Goal: Information Seeking & Learning: Learn about a topic

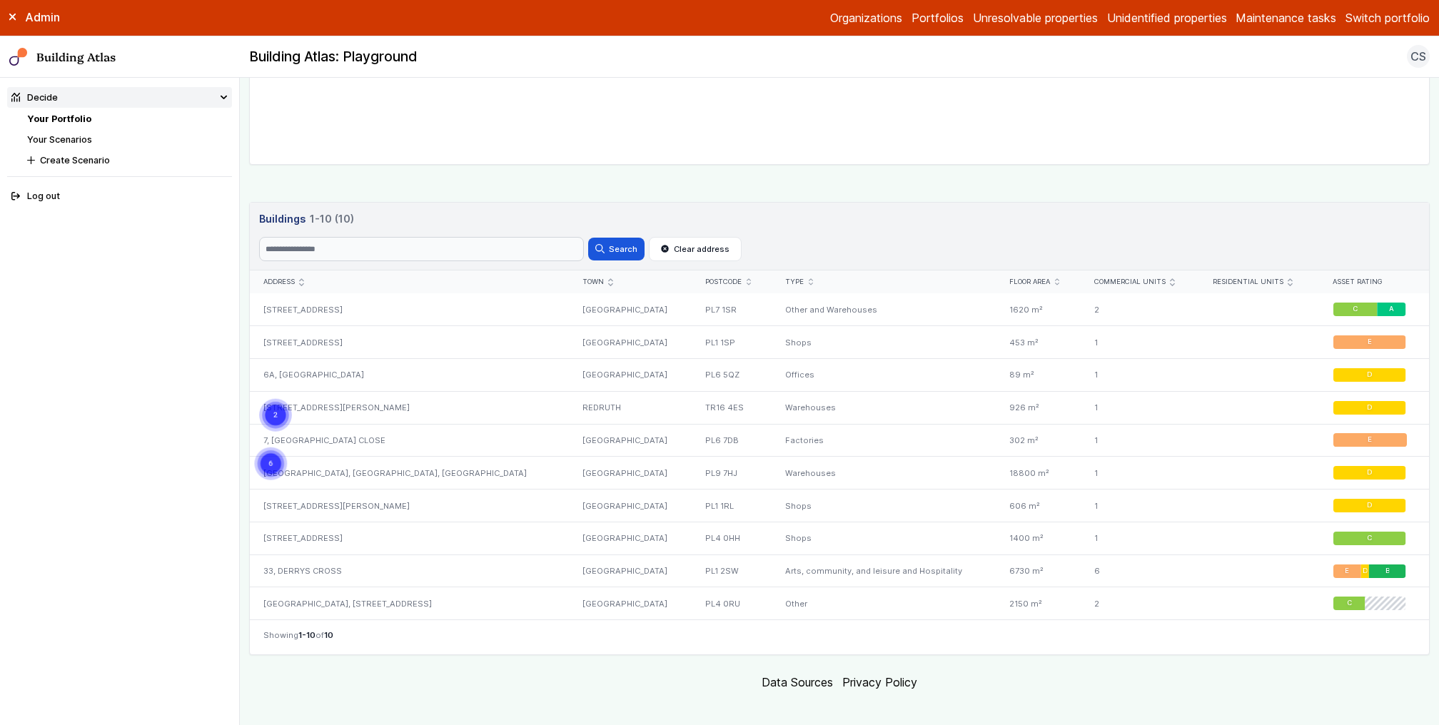
scroll to position [548, 0]
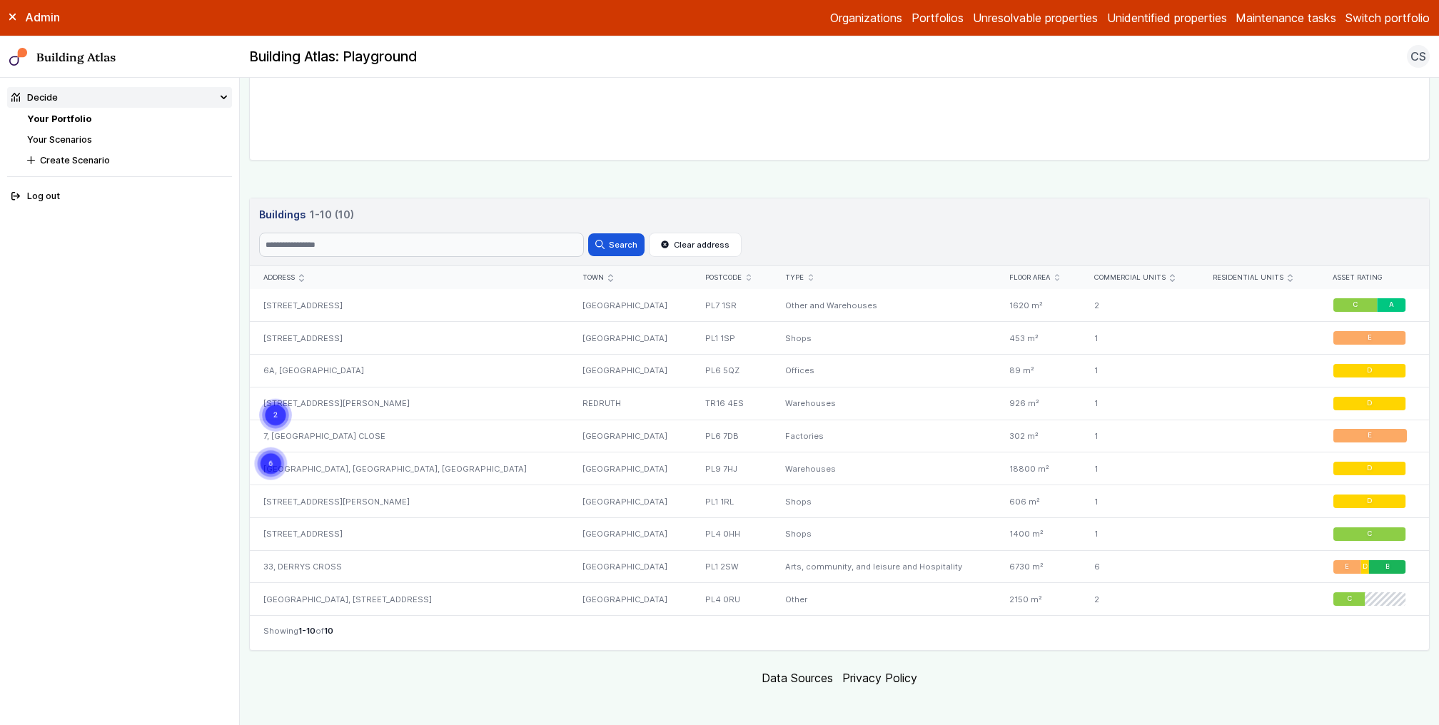
click at [82, 138] on link "Your Scenarios" at bounding box center [59, 139] width 65 height 11
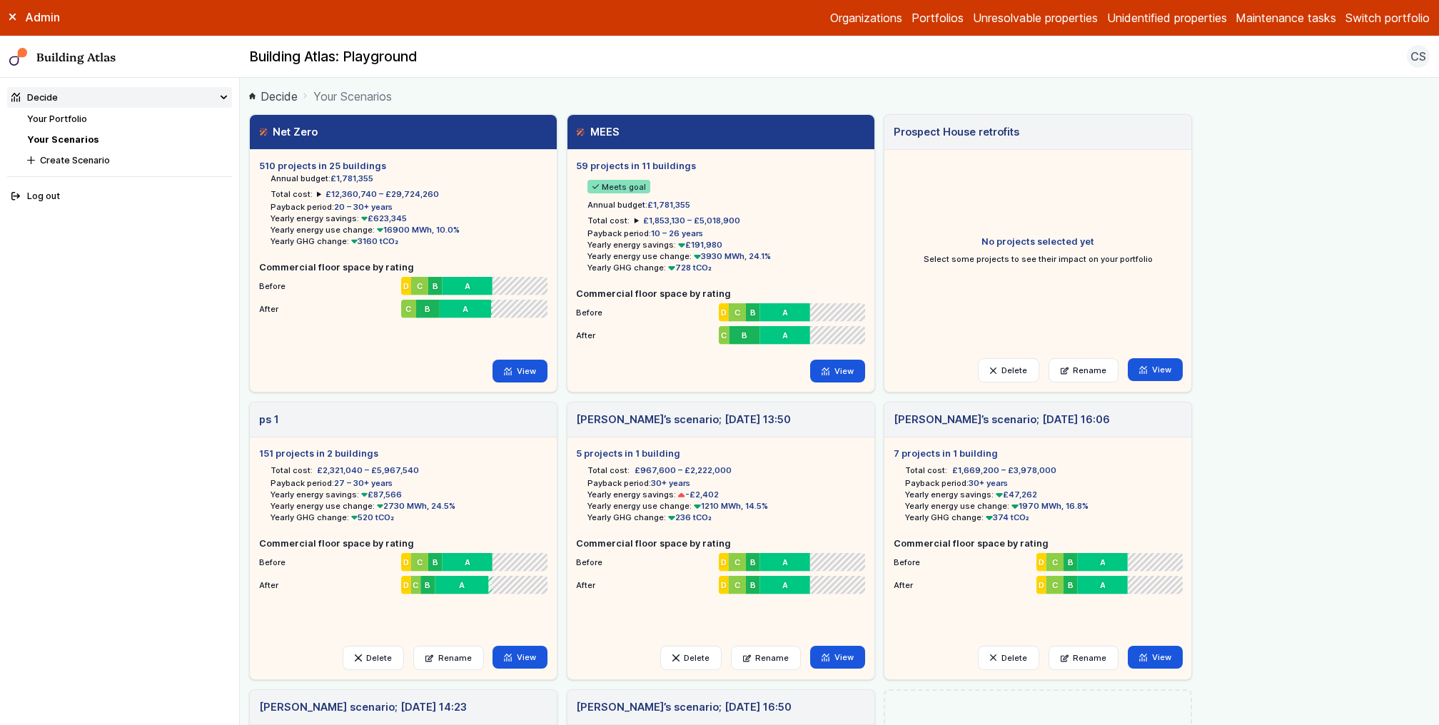
click at [71, 120] on link "Your Portfolio" at bounding box center [57, 119] width 60 height 11
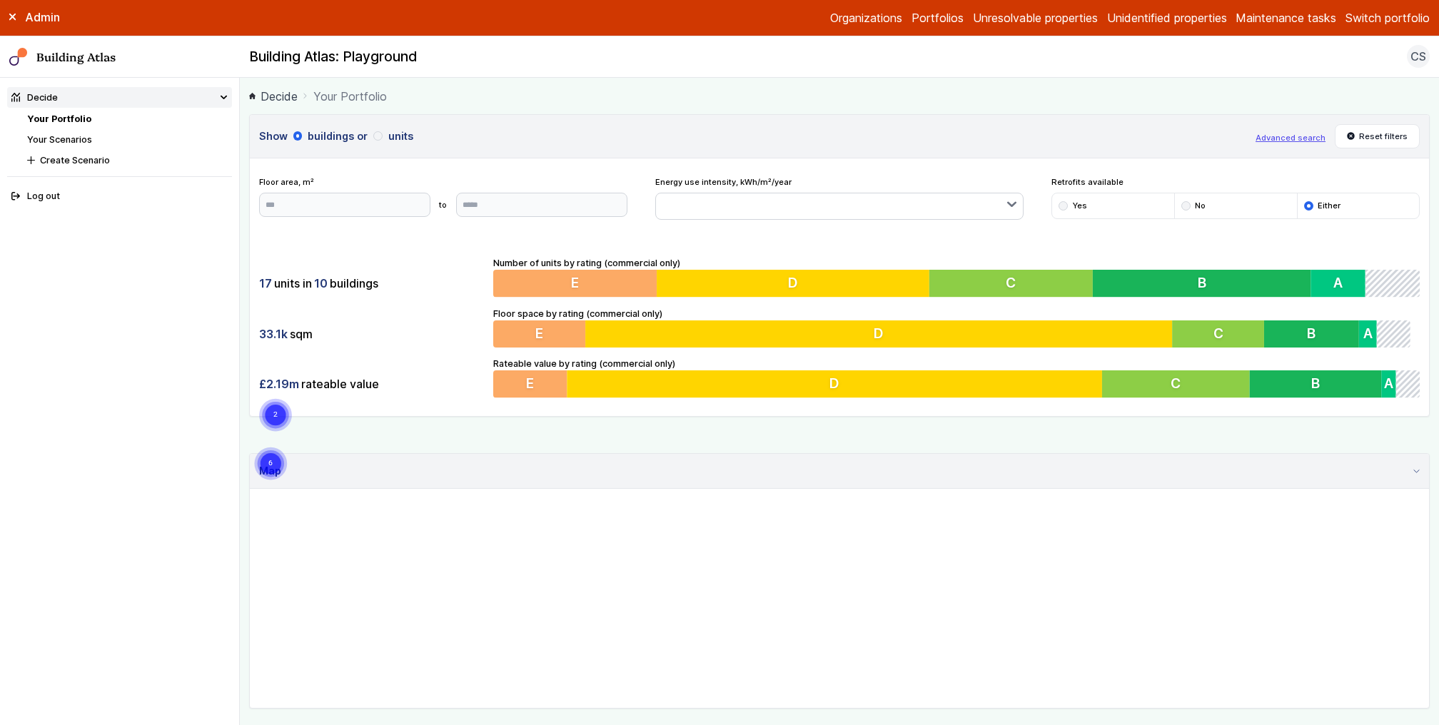
click at [1388, 21] on button "Switch portfolio" at bounding box center [1388, 17] width 84 height 17
click at [0, 0] on button "Plymouth Demo" at bounding box center [0, 0] width 0 height 0
click at [70, 141] on link "Your Scenarios" at bounding box center [59, 139] width 65 height 11
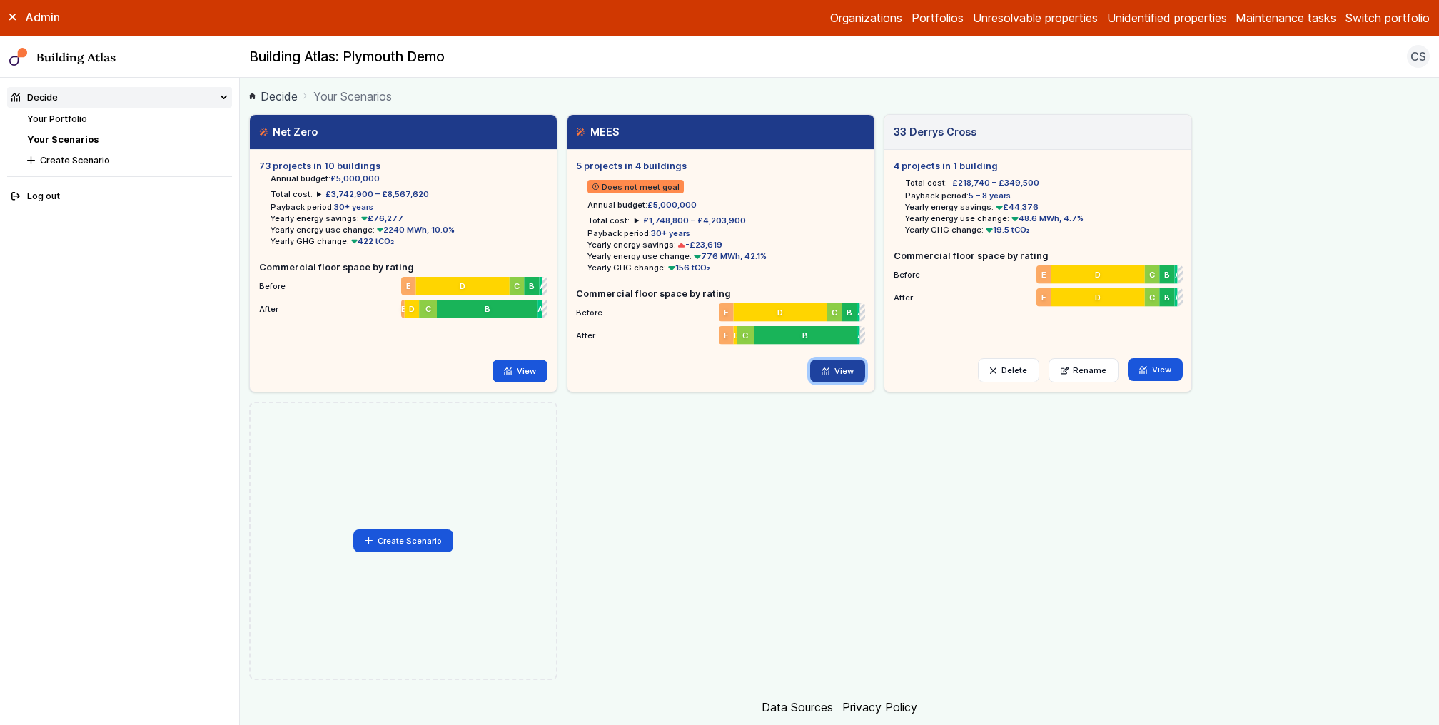
click at [846, 367] on link "View" at bounding box center [837, 371] width 55 height 23
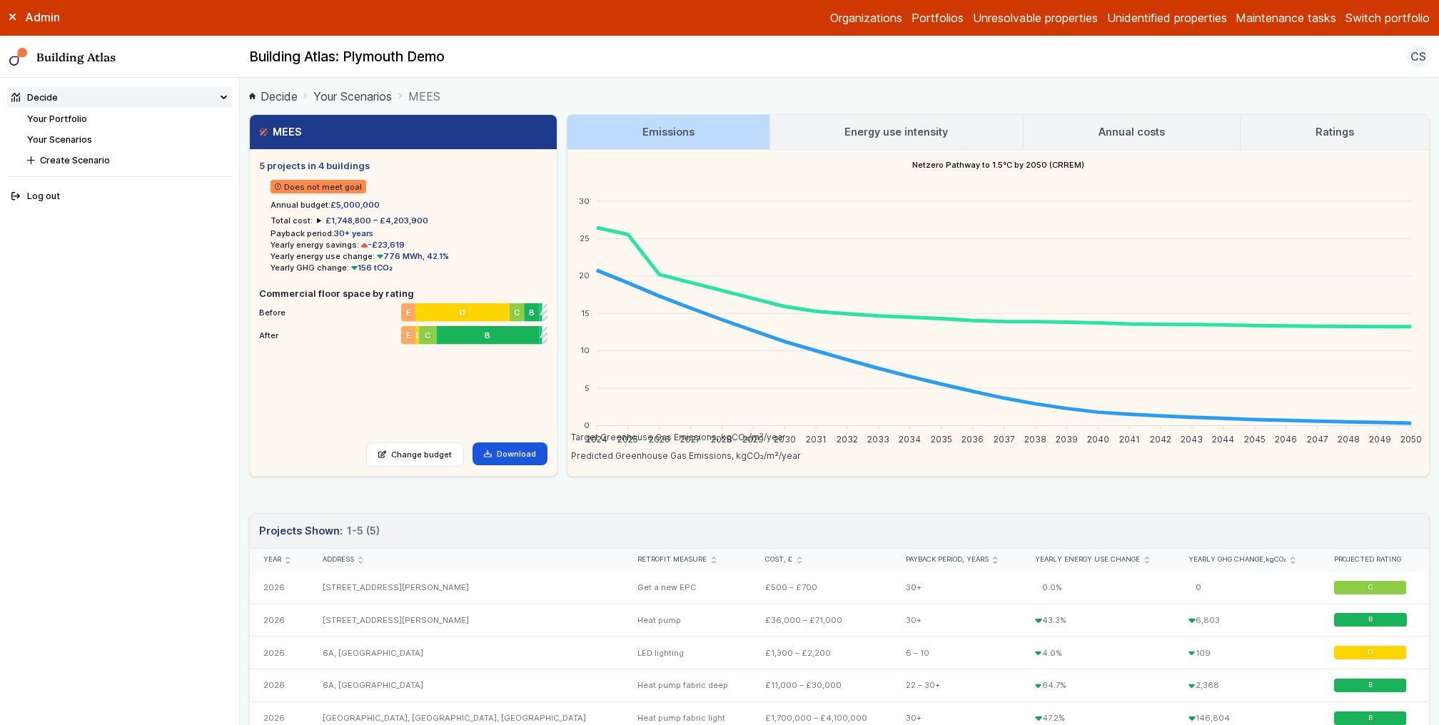
click at [240, 309] on main "Decide Your Scenarios MEES MEES 5 projects in 4 buildings Does not meet goal An…" at bounding box center [839, 401] width 1199 height 647
click at [242, 294] on main "Decide Your Scenarios MEES MEES 5 projects in 4 buildings Does not meet goal An…" at bounding box center [839, 401] width 1199 height 647
click at [561, 267] on div "MEES 5 projects in 4 buildings Does not meet goal Annual budget: £5,000,000 Tot…" at bounding box center [839, 295] width 1181 height 363
click at [76, 114] on link "Your Portfolio" at bounding box center [57, 119] width 60 height 11
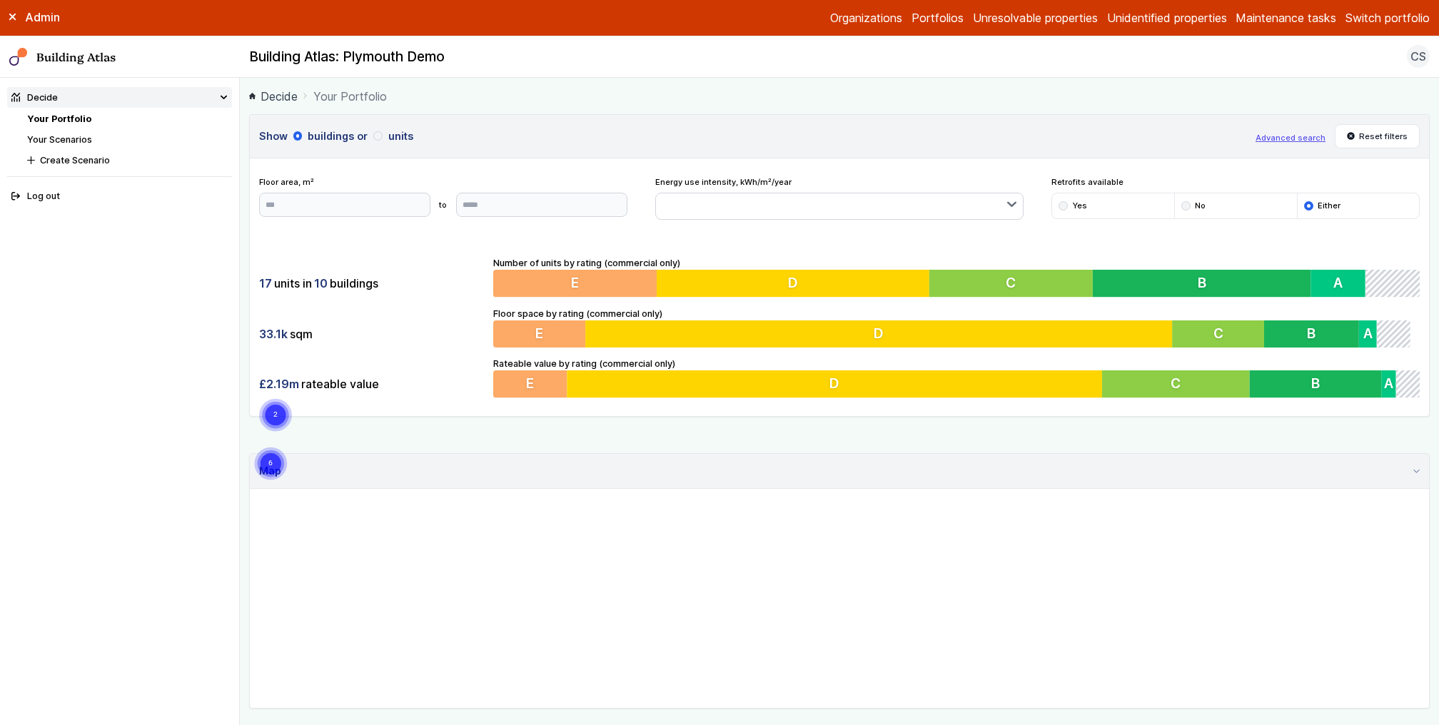
scroll to position [548, 0]
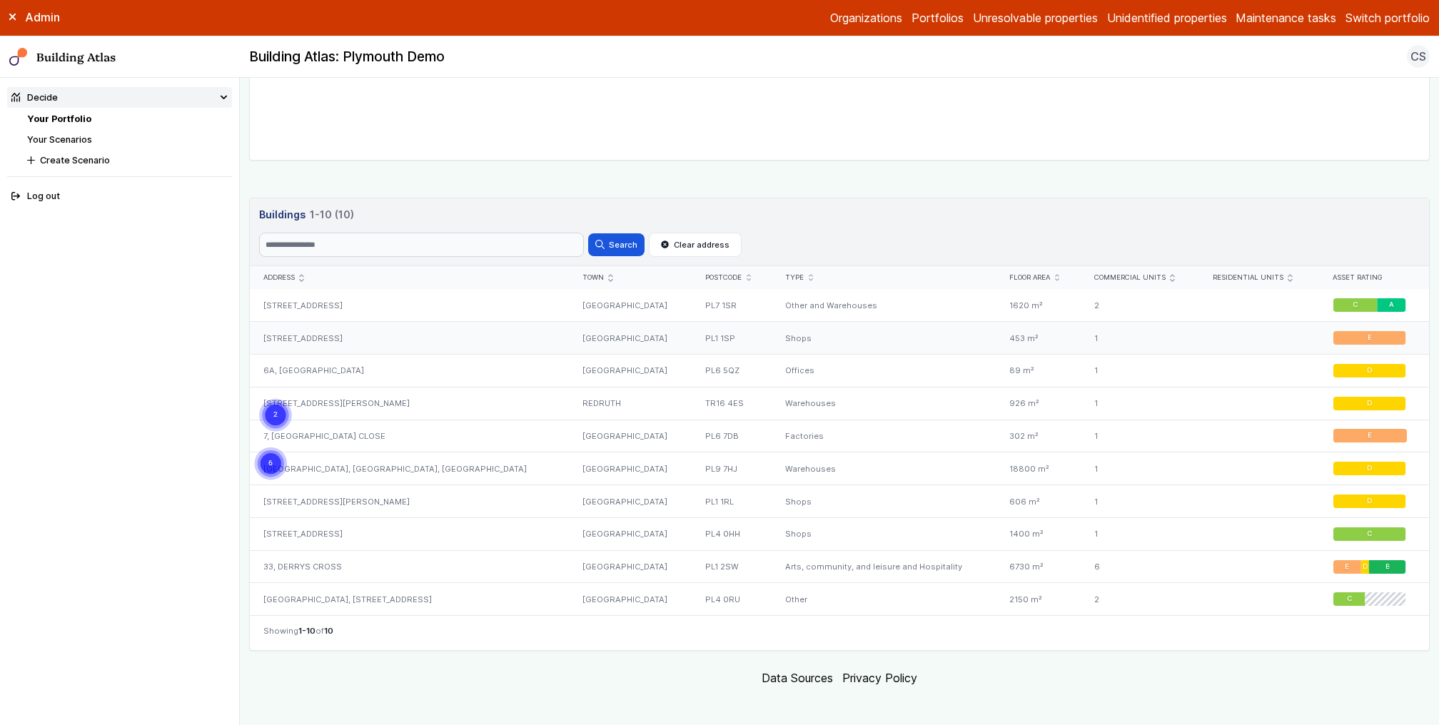
click at [317, 335] on div "25, COBOURG STREET" at bounding box center [409, 338] width 319 height 33
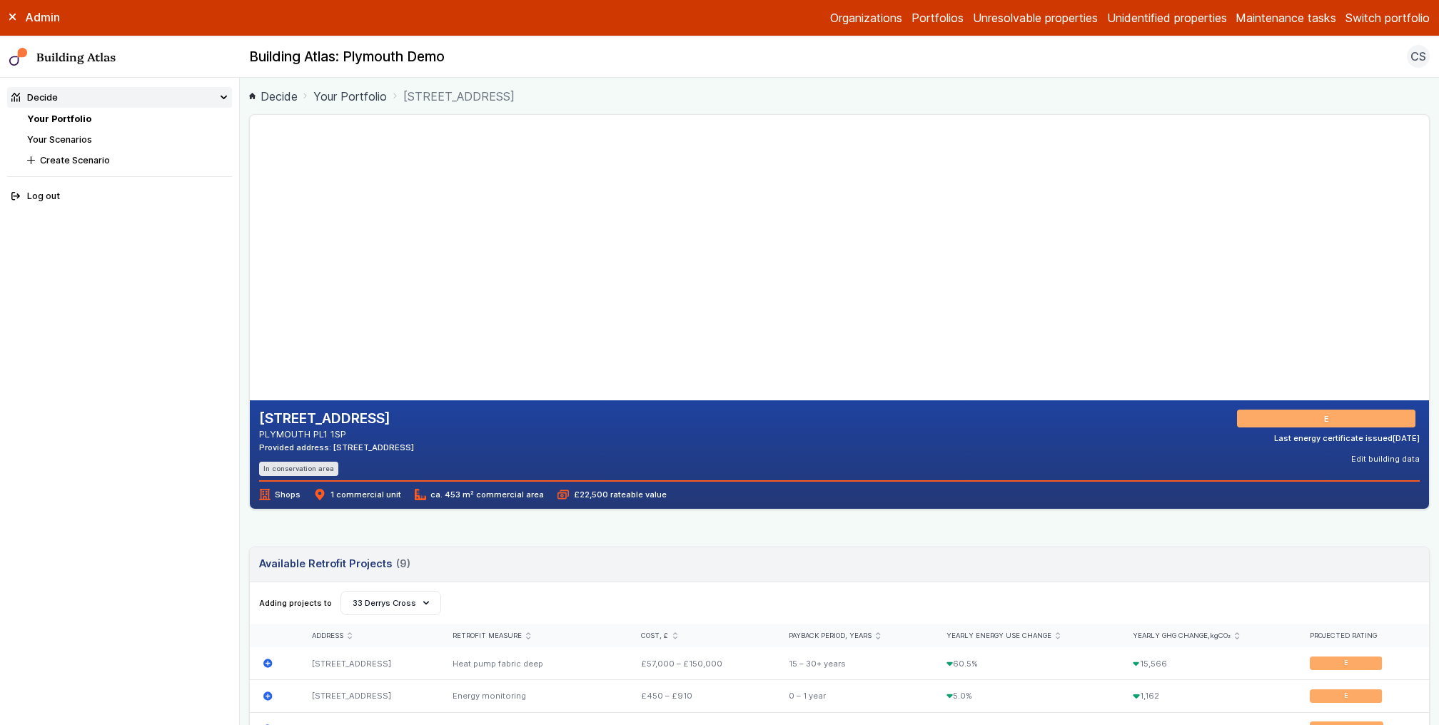
click at [210, 323] on nav "Decide Your Portfolio Your Scenarios Create Scenario Log out" at bounding box center [120, 401] width 240 height 647
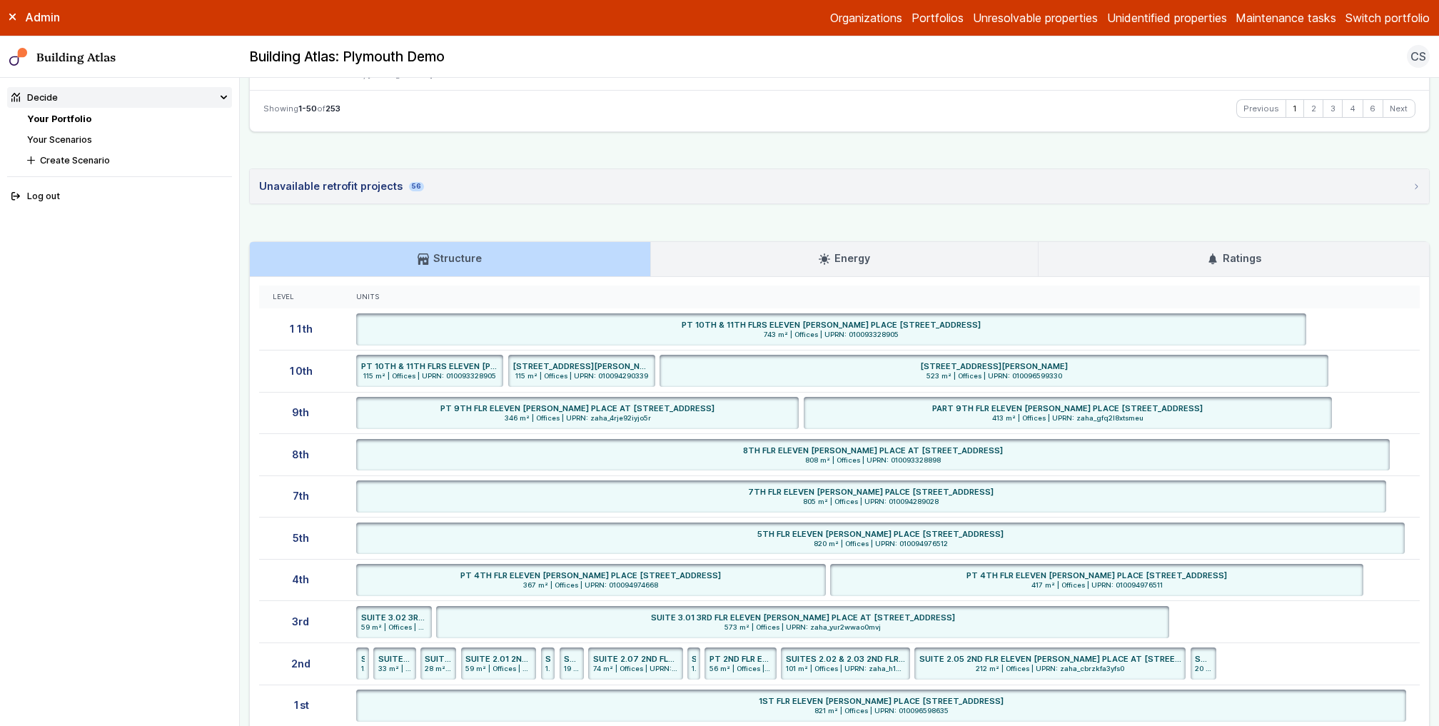
scroll to position [2524, 0]
click at [800, 284] on div "Units" at bounding box center [881, 295] width 1077 height 23
click at [812, 255] on link "Energy" at bounding box center [845, 258] width 388 height 34
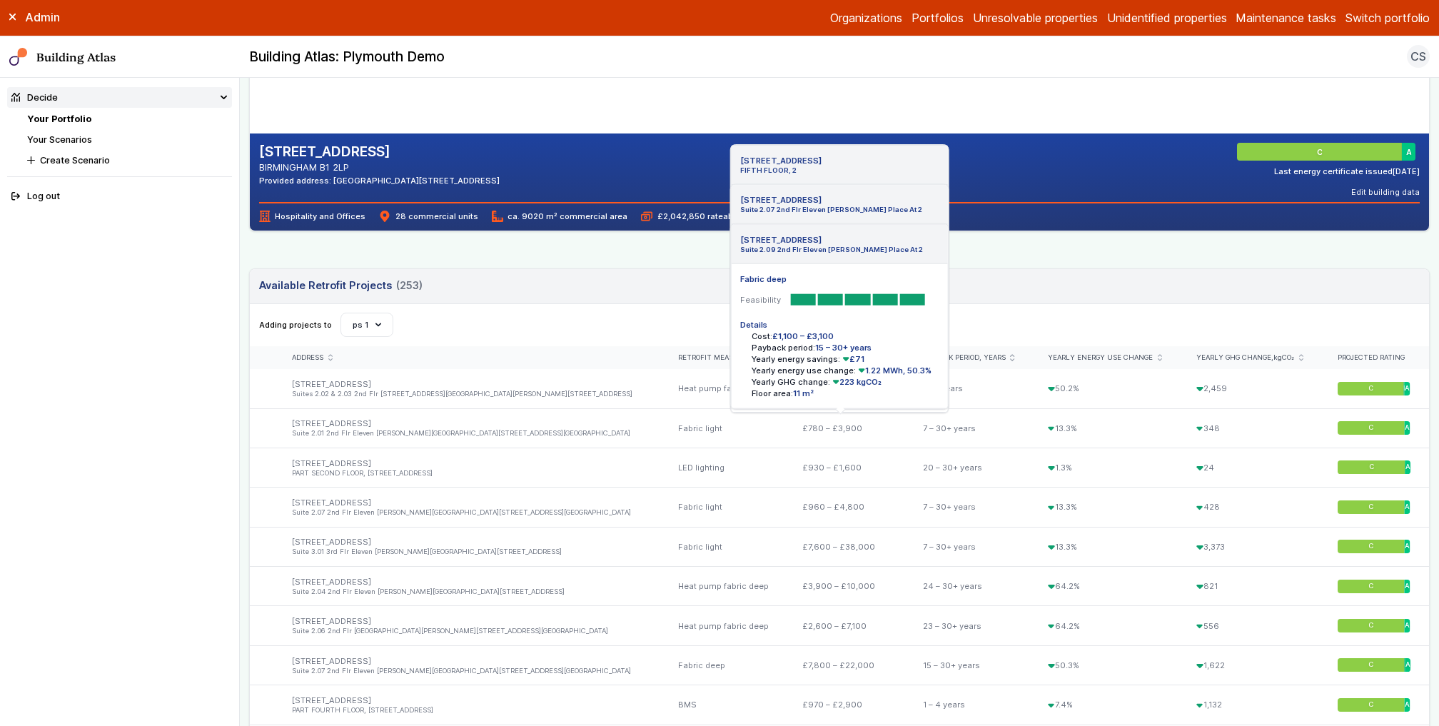
scroll to position [0, 0]
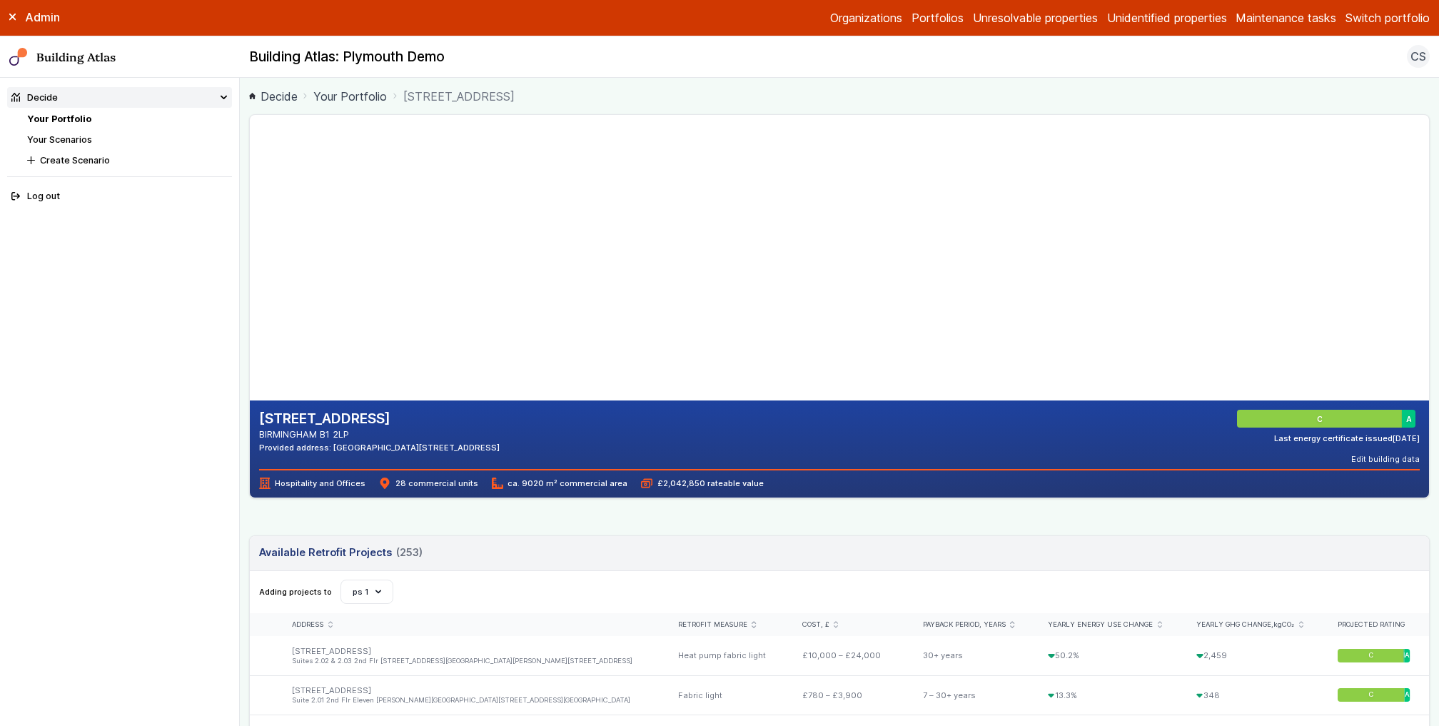
click at [240, 334] on main "Decide Your Portfolio [STREET_ADDRESS] [STREET_ADDRESS] BIRMINGHAM B1 2LP Provi…" at bounding box center [839, 402] width 1199 height 648
click at [684, 481] on span "£2,042,850 rateable value" at bounding box center [702, 483] width 122 height 11
click at [692, 483] on span "£2,042,850 rateable value" at bounding box center [702, 483] width 122 height 11
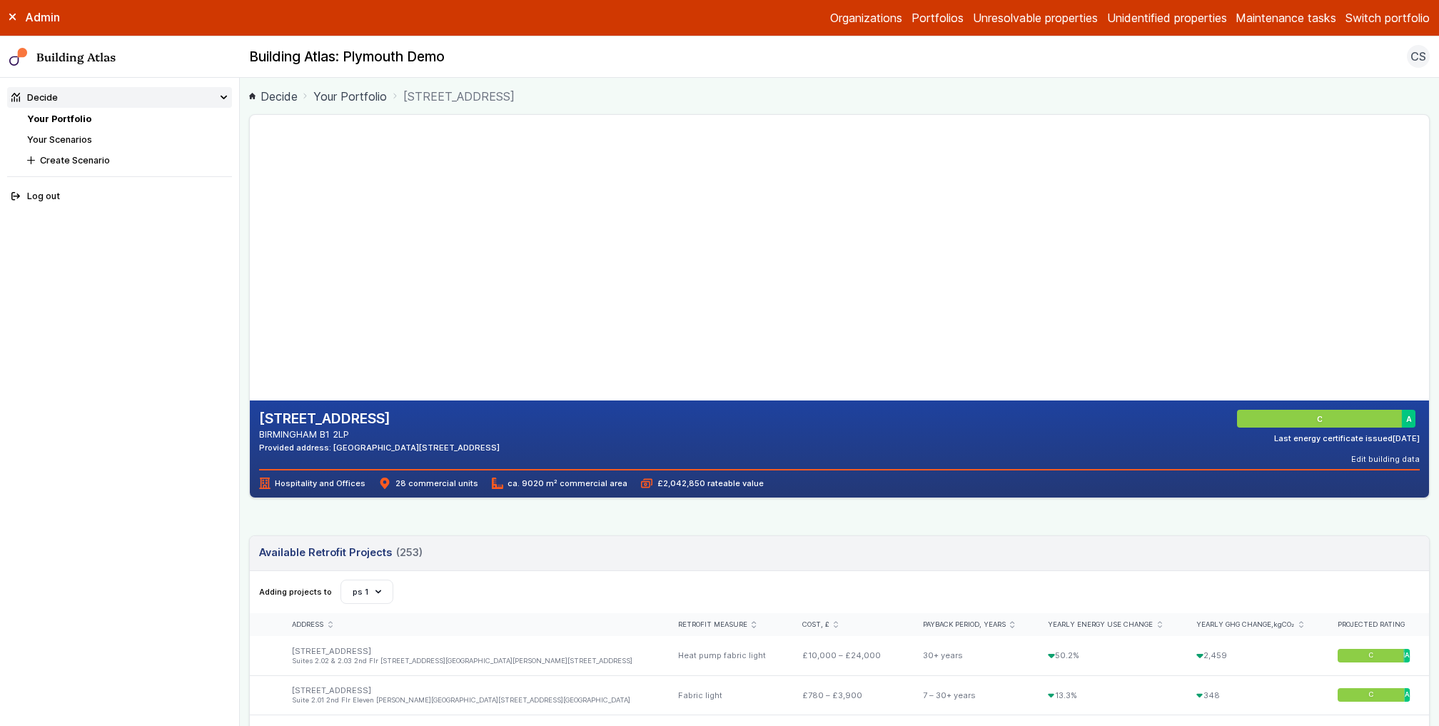
click at [692, 483] on span "£2,042,850 rateable value" at bounding box center [702, 483] width 122 height 11
click at [243, 348] on main "Decide Your Portfolio [STREET_ADDRESS] [STREET_ADDRESS] BIRMINGHAM B1 2LP Provi…" at bounding box center [839, 402] width 1199 height 648
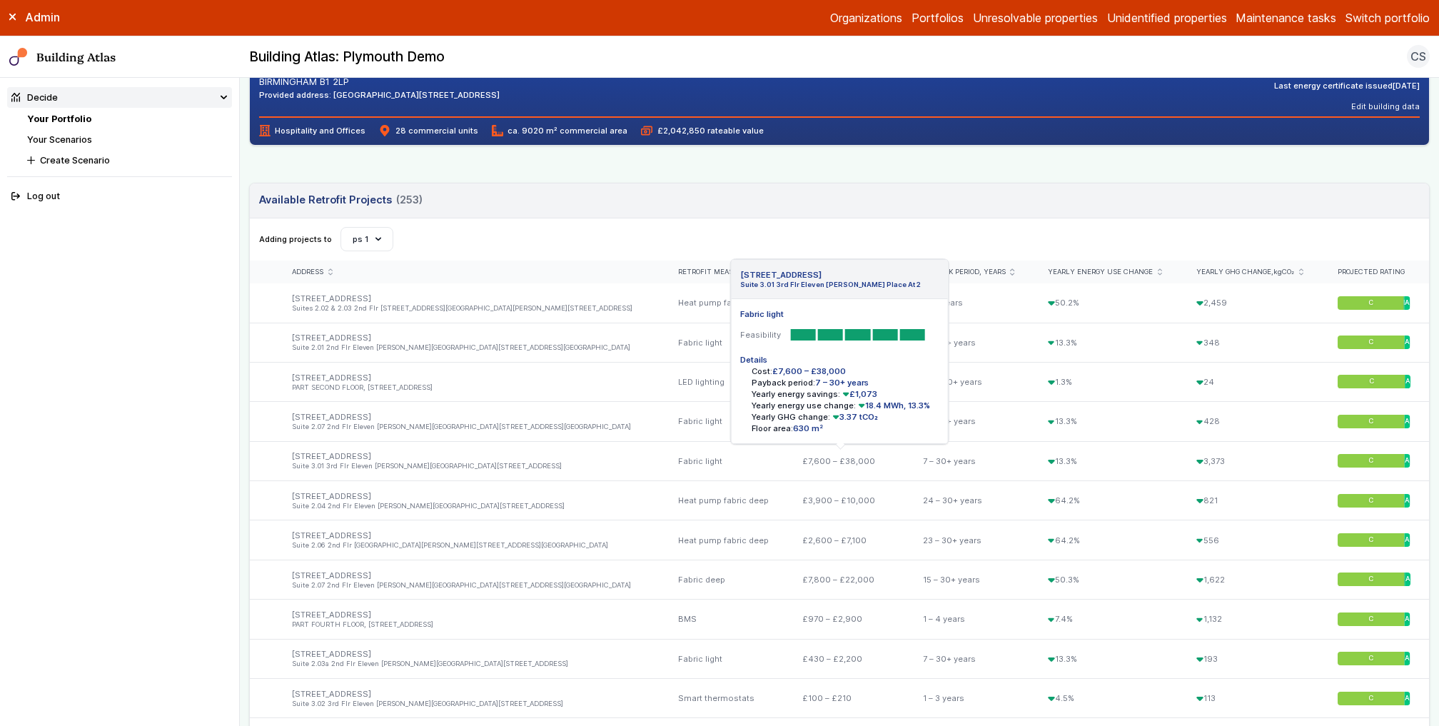
scroll to position [395, 0]
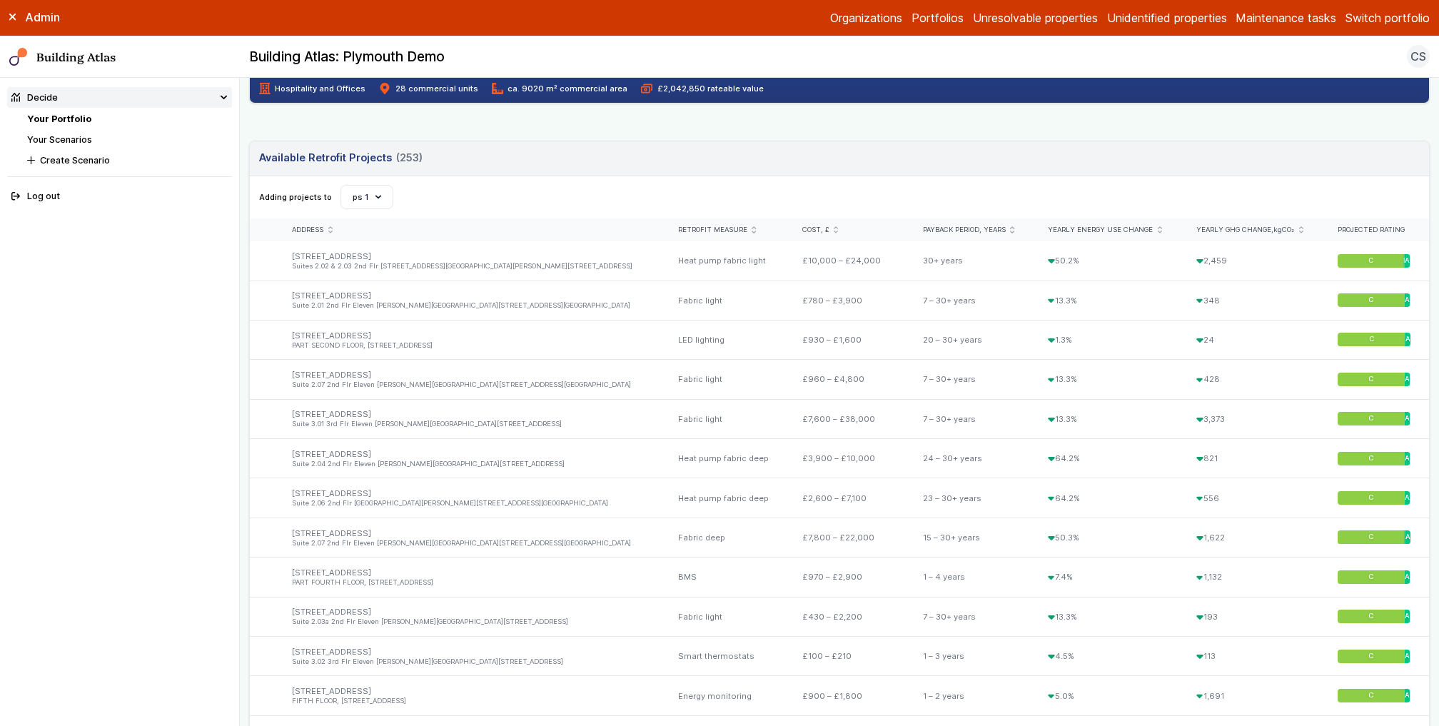
click at [246, 363] on main "Decide Your Portfolio [STREET_ADDRESS] [STREET_ADDRESS] BIRMINGHAM B1 2LP Provi…" at bounding box center [839, 402] width 1199 height 648
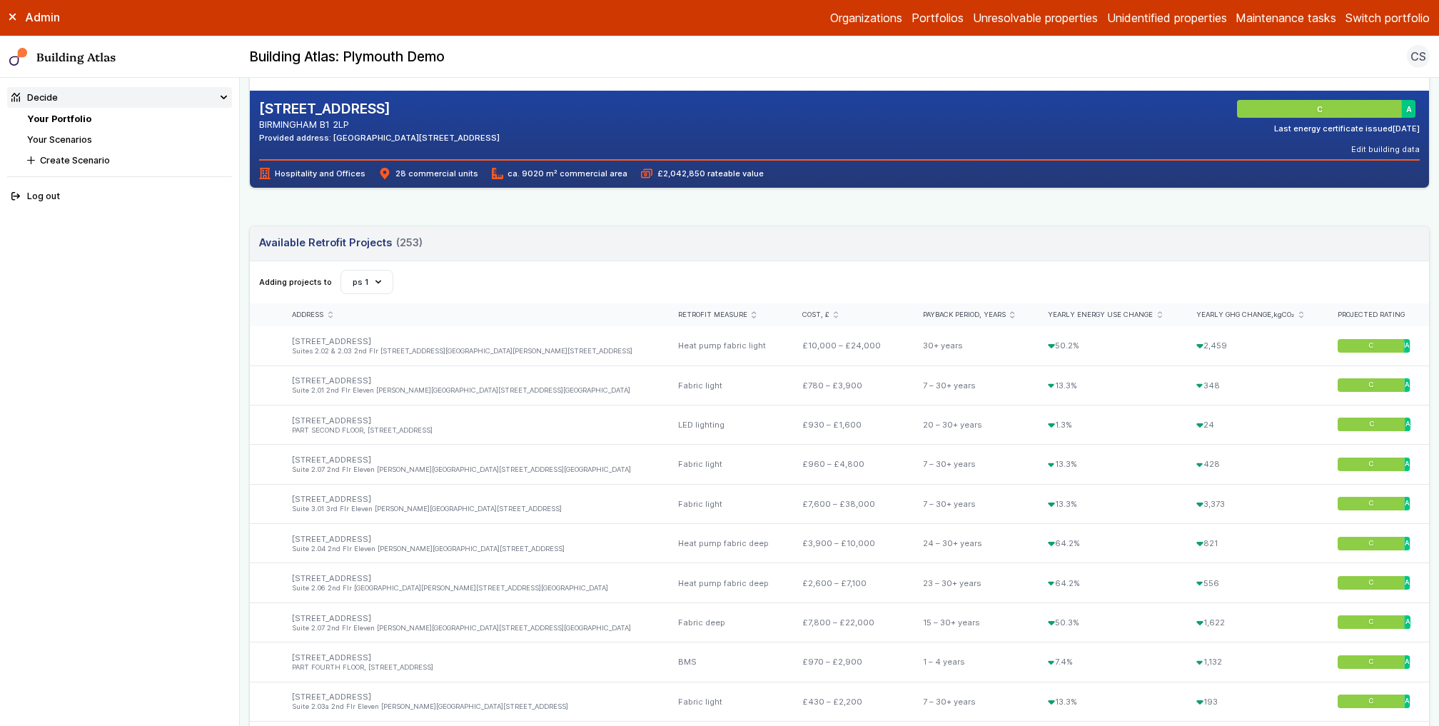
scroll to position [313, 0]
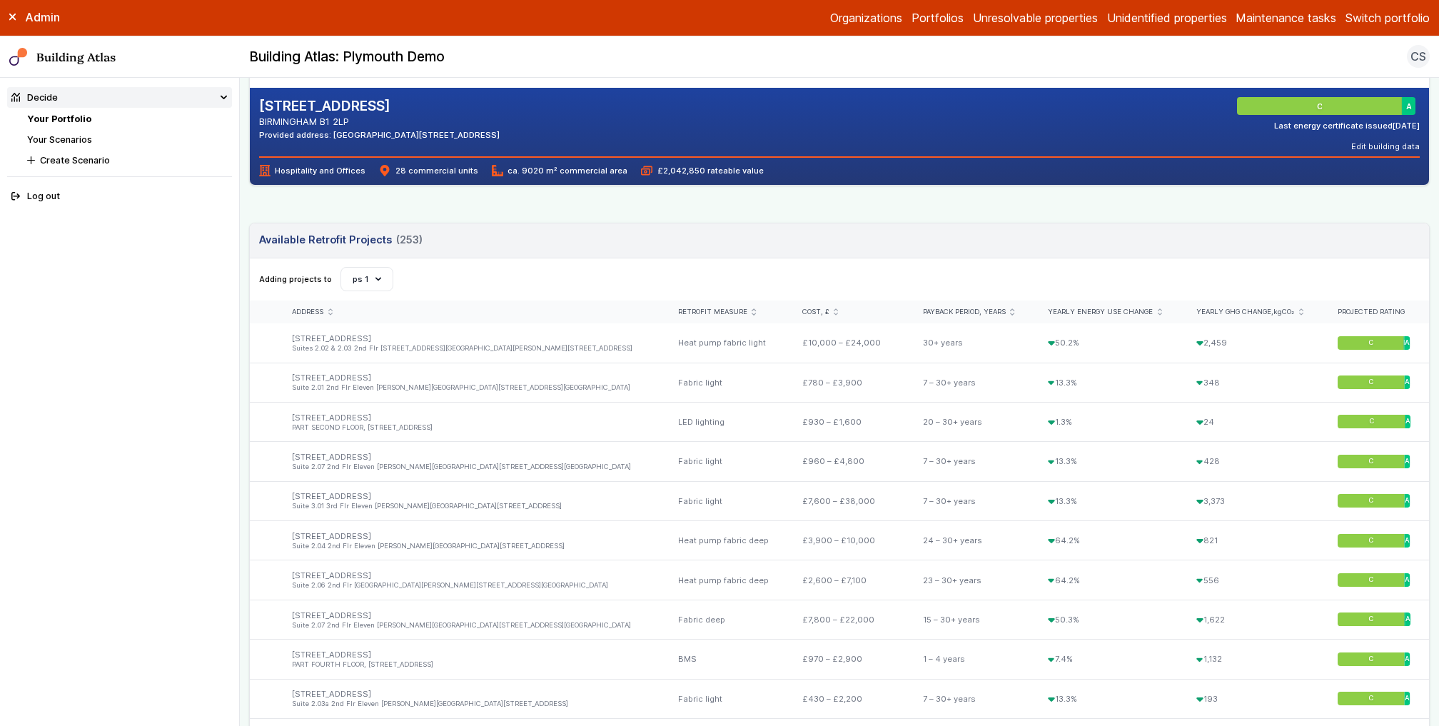
click at [241, 365] on main "Decide Your Portfolio [STREET_ADDRESS] [STREET_ADDRESS] BIRMINGHAM B1 2LP Provi…" at bounding box center [839, 402] width 1199 height 648
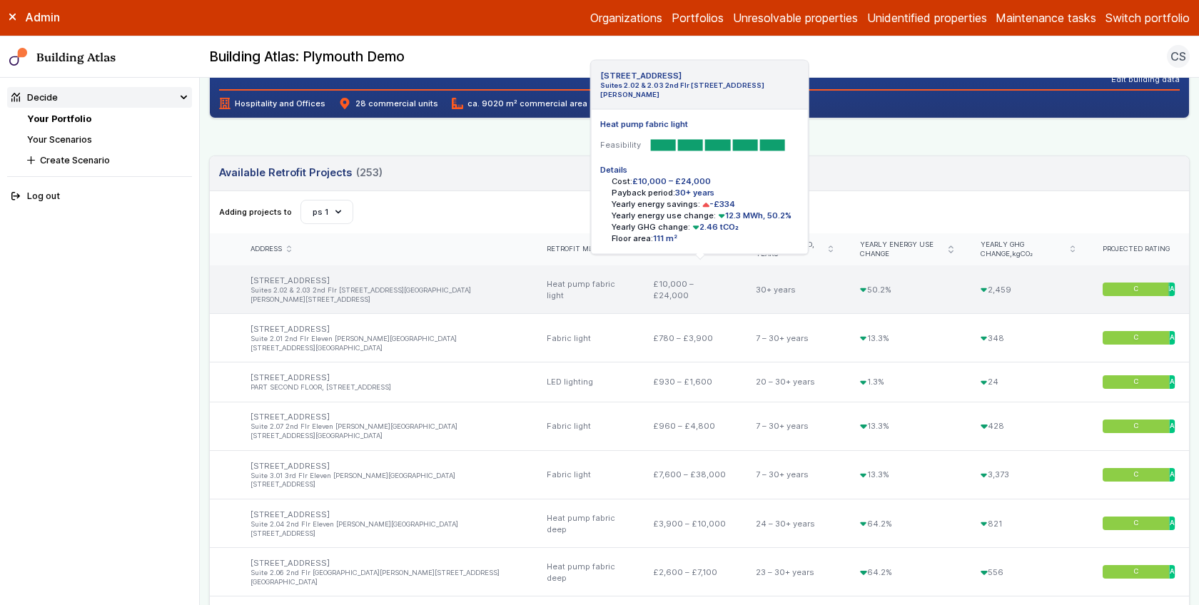
scroll to position [380, 0]
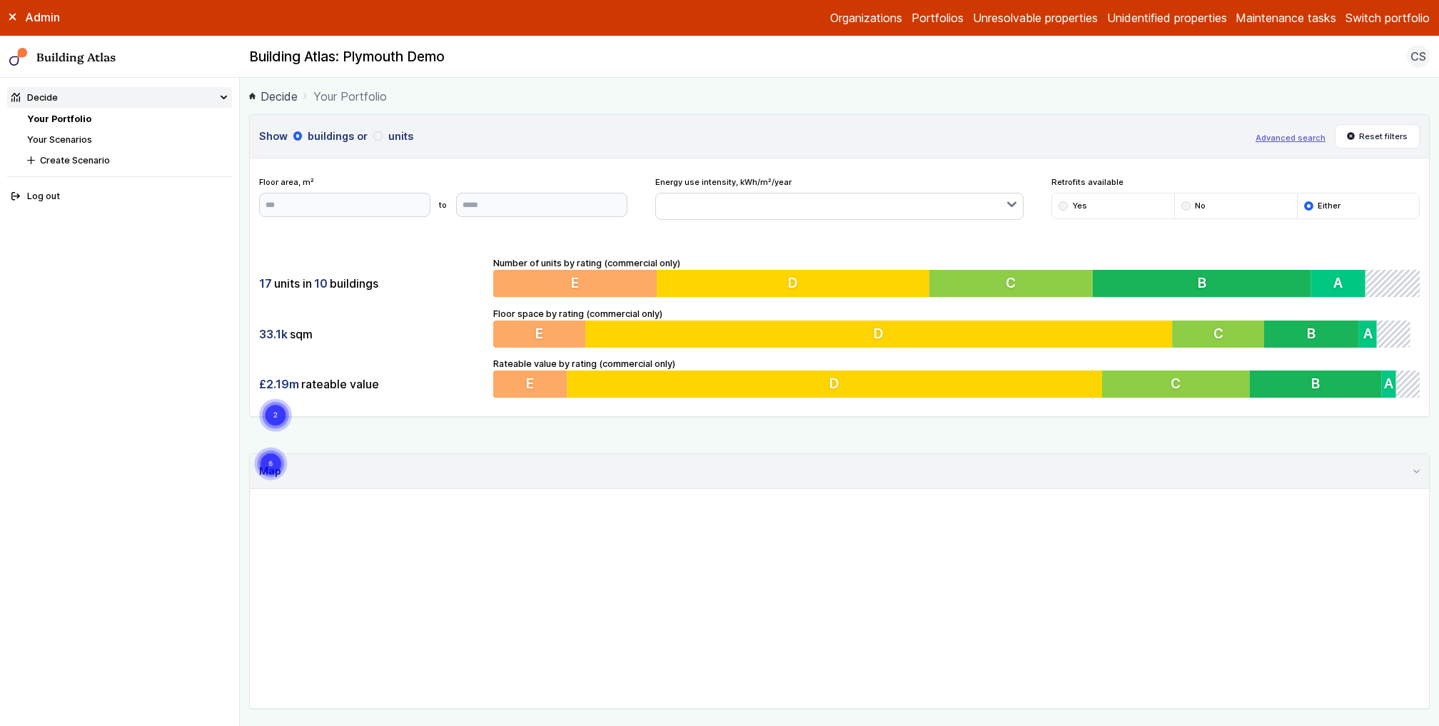
click at [69, 137] on link "Your Scenarios" at bounding box center [59, 139] width 65 height 11
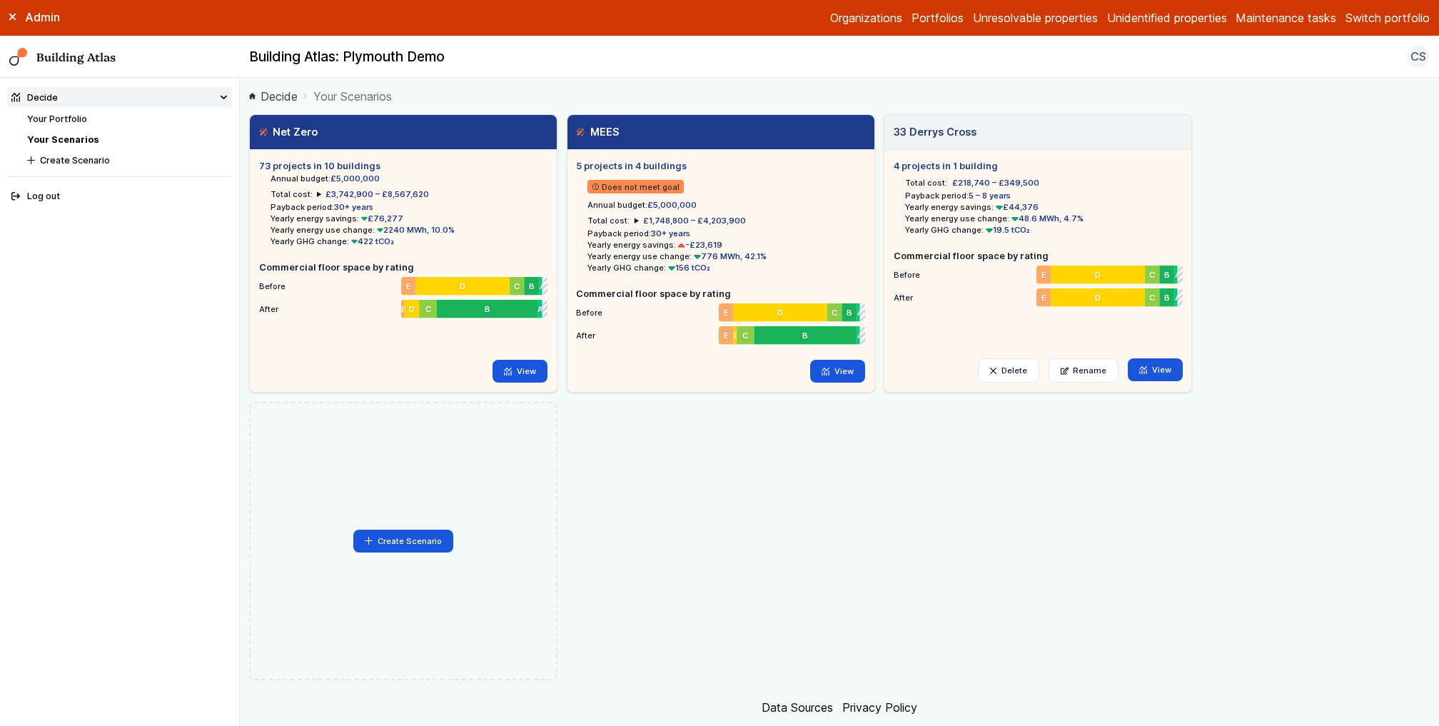
click at [51, 126] on nav "Your Portfolio Your Scenarios Create Scenario" at bounding box center [129, 139] width 205 height 55
click at [59, 123] on link "Your Portfolio" at bounding box center [57, 119] width 60 height 11
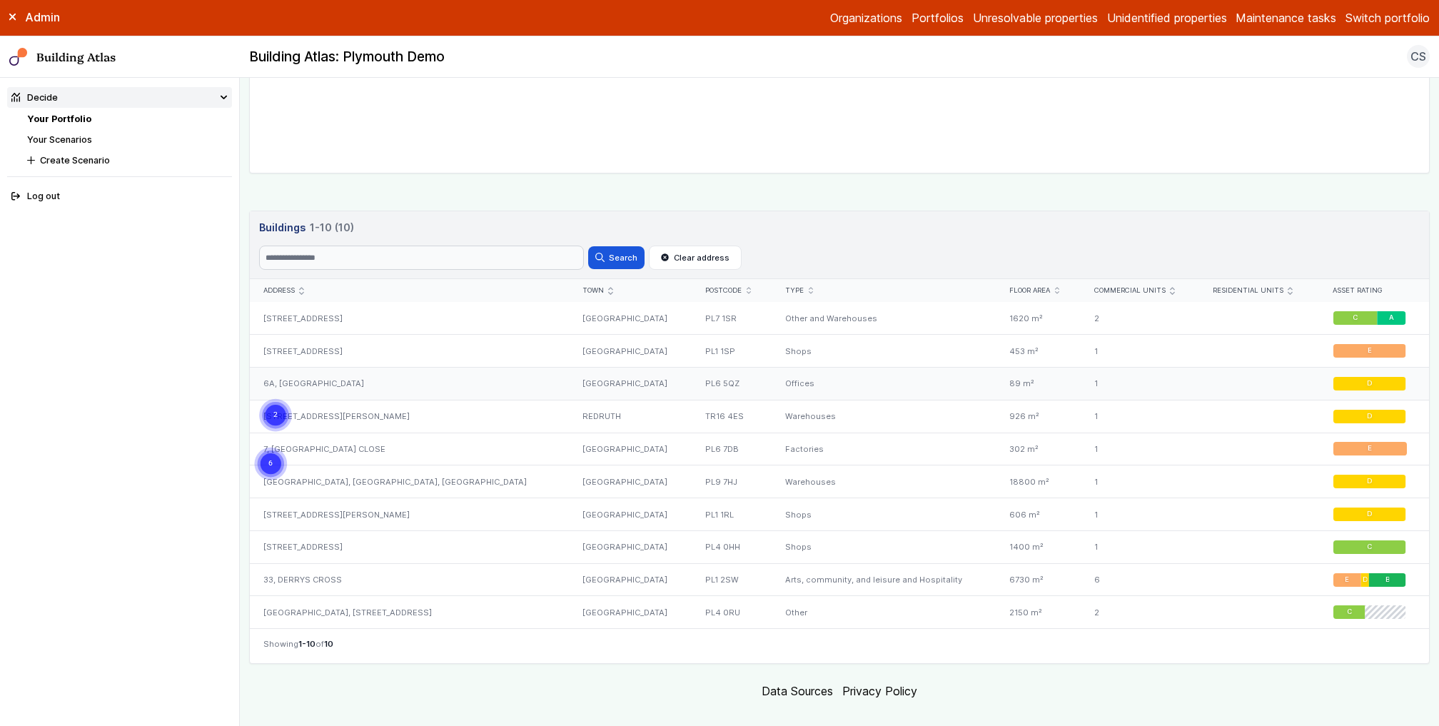
scroll to position [538, 0]
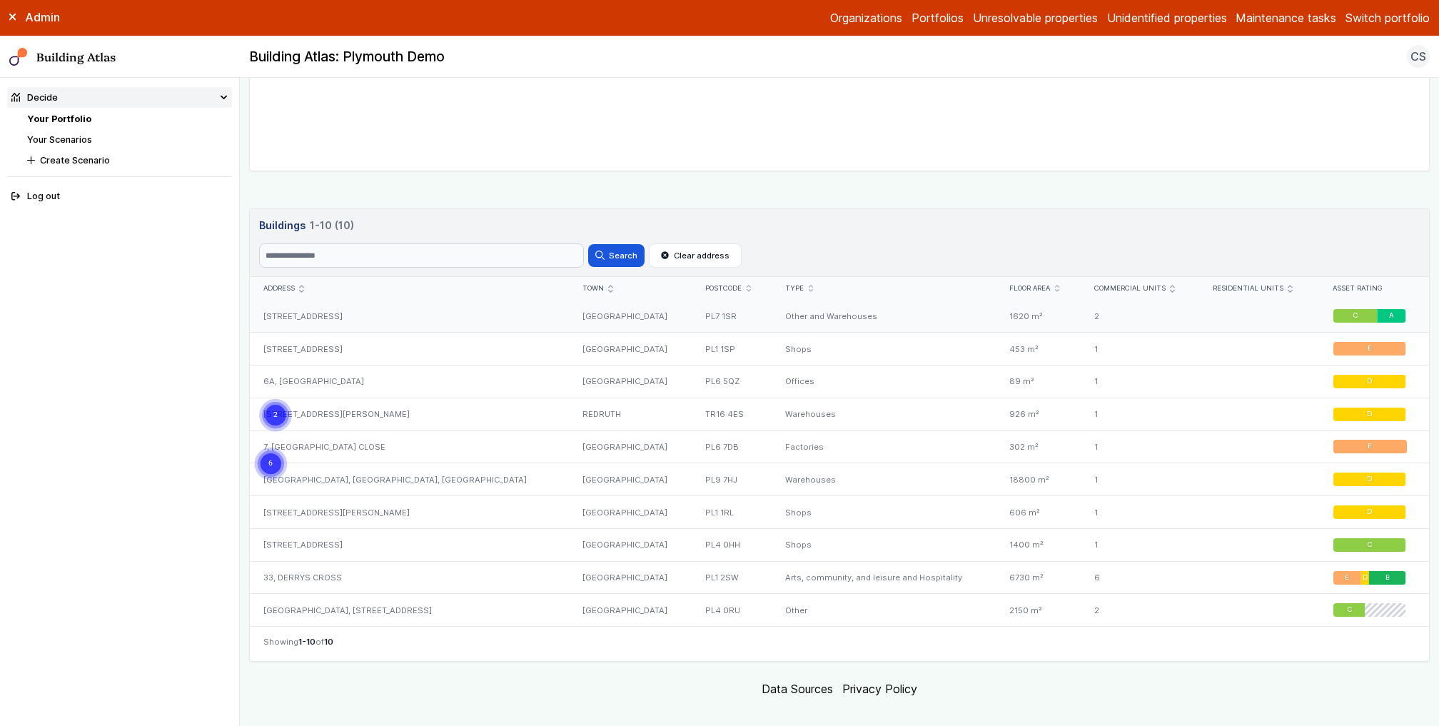
click at [467, 318] on div "4A, COT HILL CLOSE" at bounding box center [409, 316] width 319 height 32
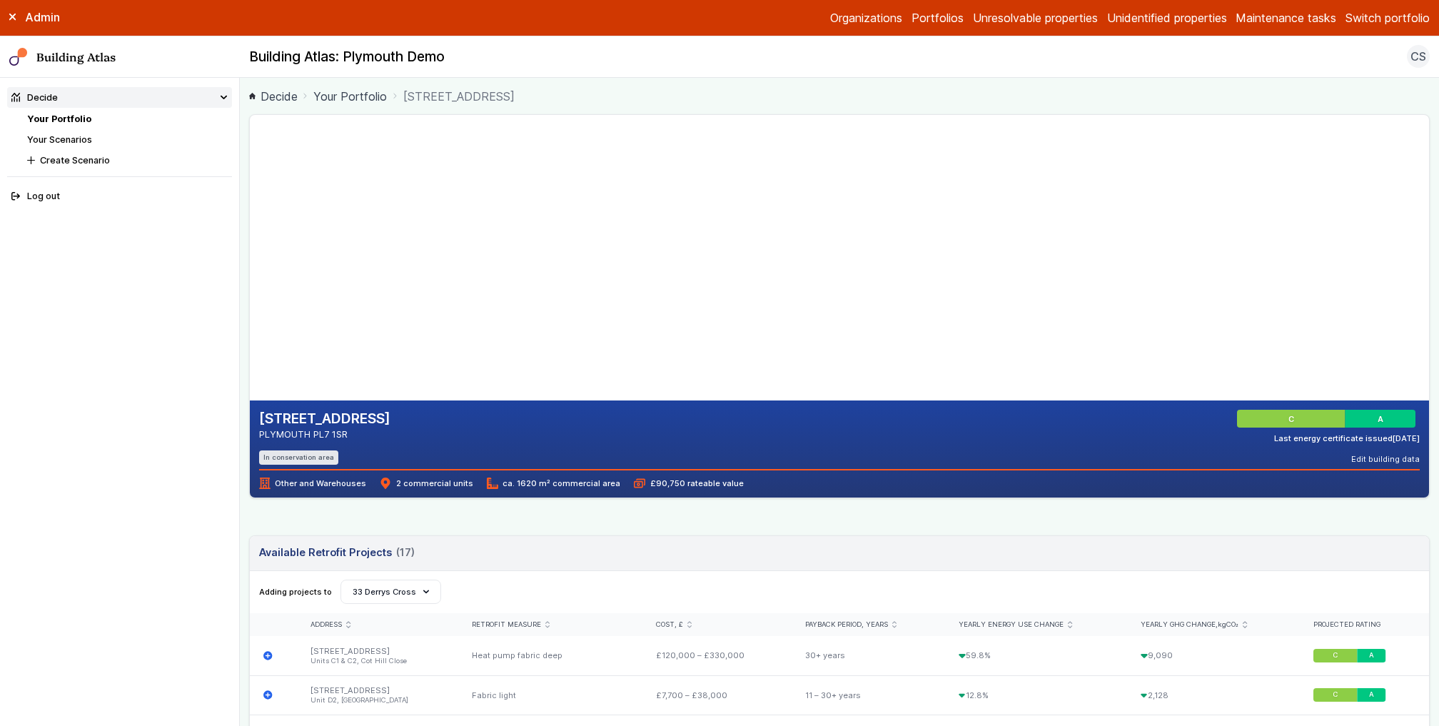
click at [723, 551] on header "Available Retrofit Projects 17 (17) Loading" at bounding box center [839, 553] width 1179 height 35
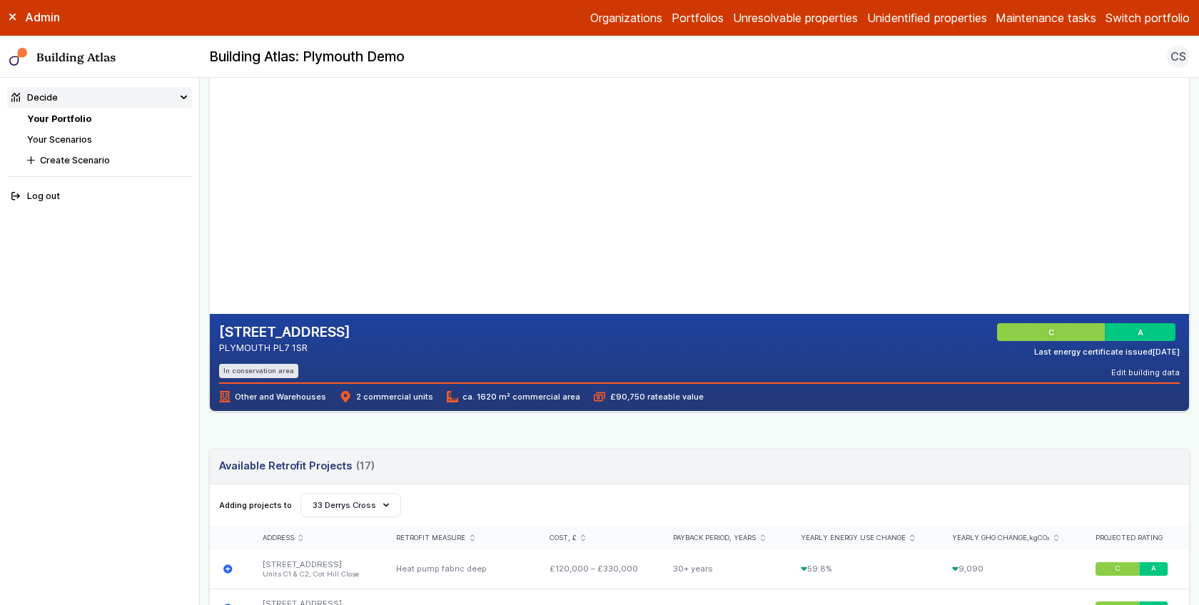
scroll to position [89, 0]
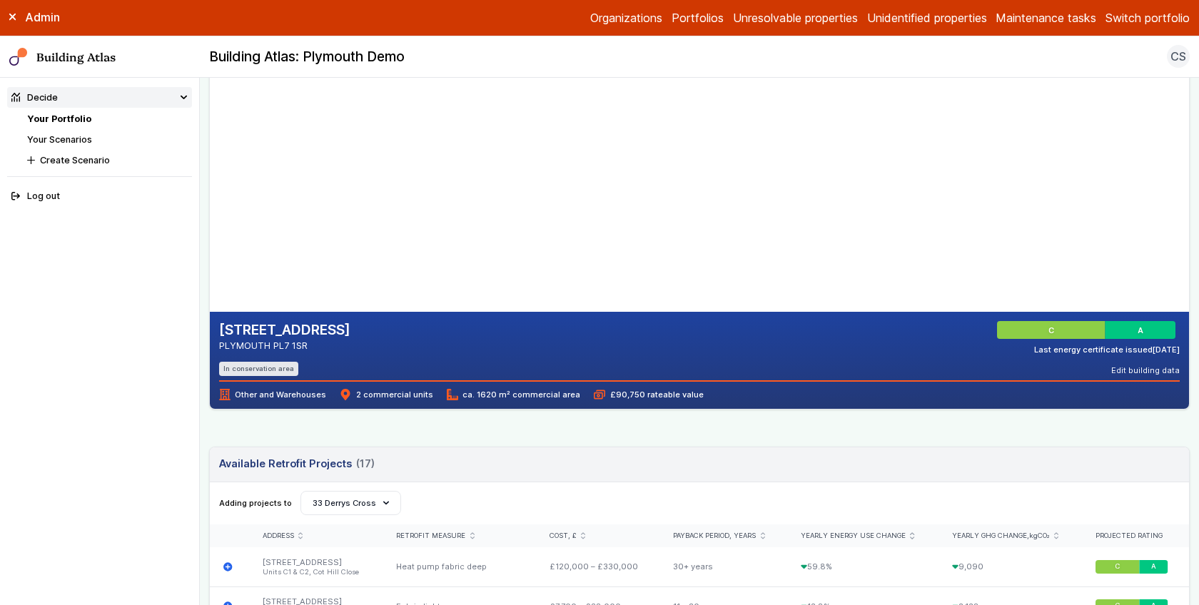
click at [79, 134] on link "Your Scenarios" at bounding box center [59, 139] width 65 height 11
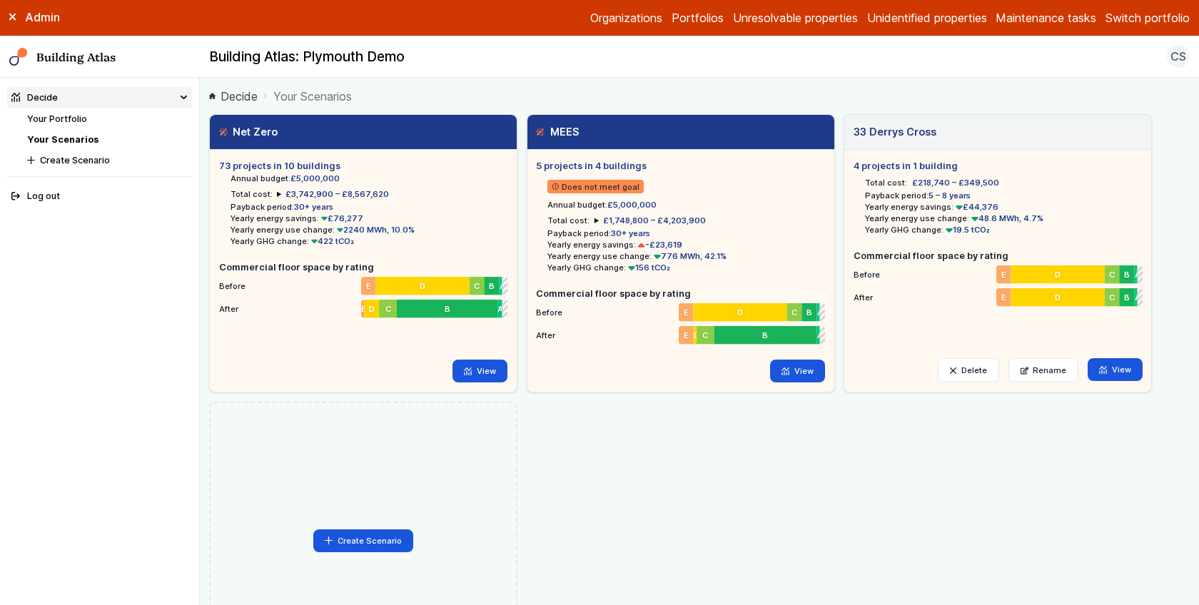
click at [53, 116] on link "Your Portfolio" at bounding box center [57, 119] width 60 height 11
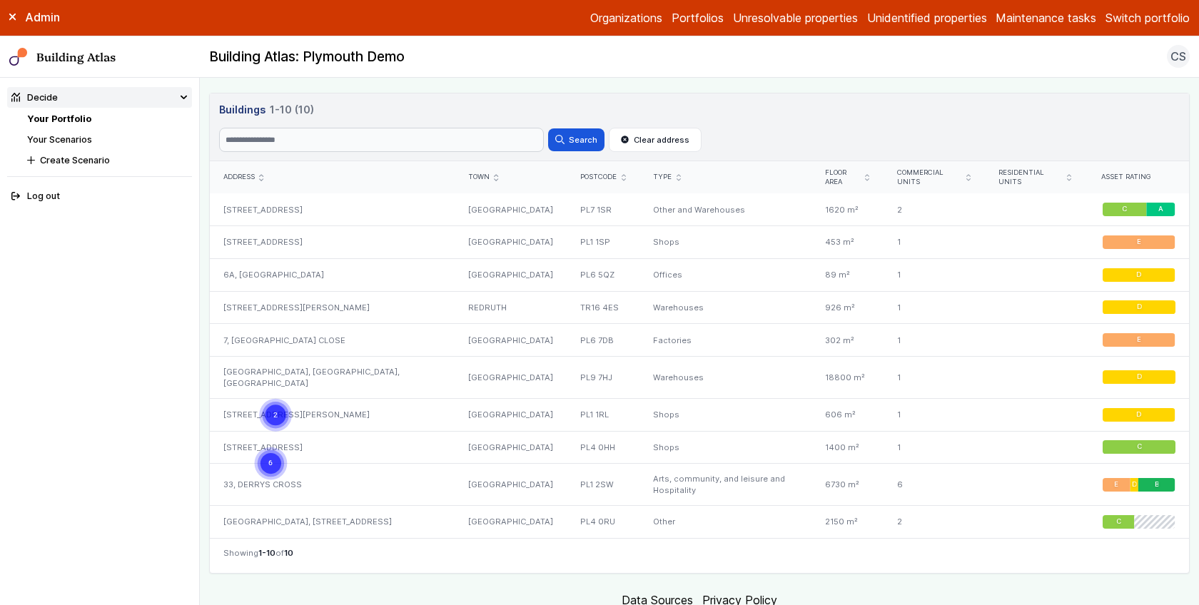
scroll to position [660, 0]
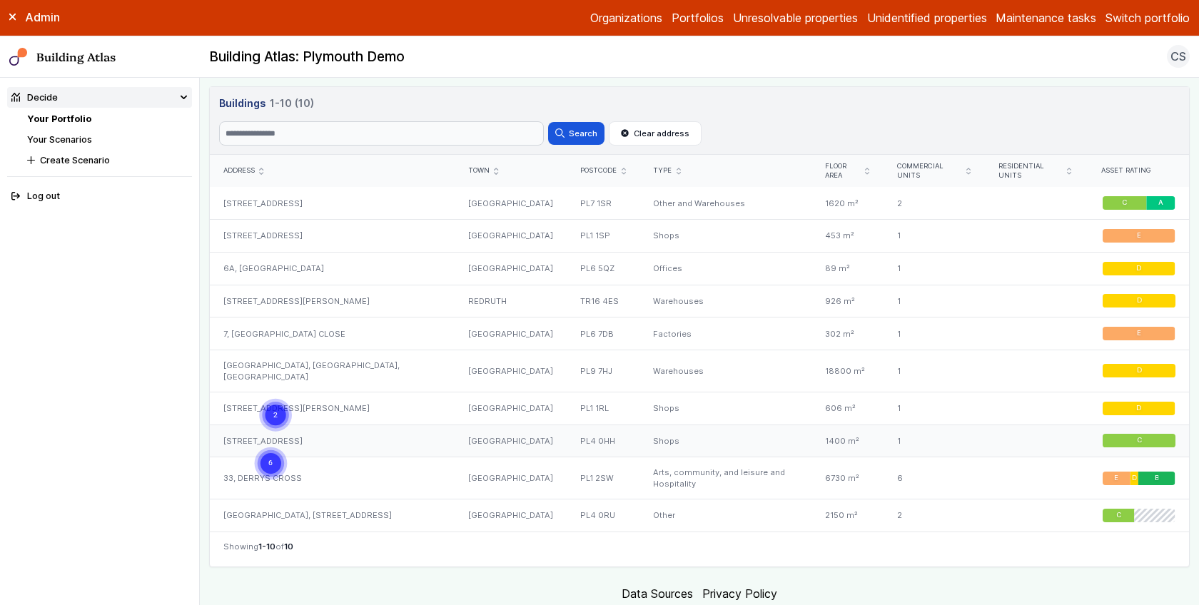
click at [367, 438] on div "UNIT B1 2, FRIARY PARK, EXETER STREET" at bounding box center [332, 441] width 245 height 33
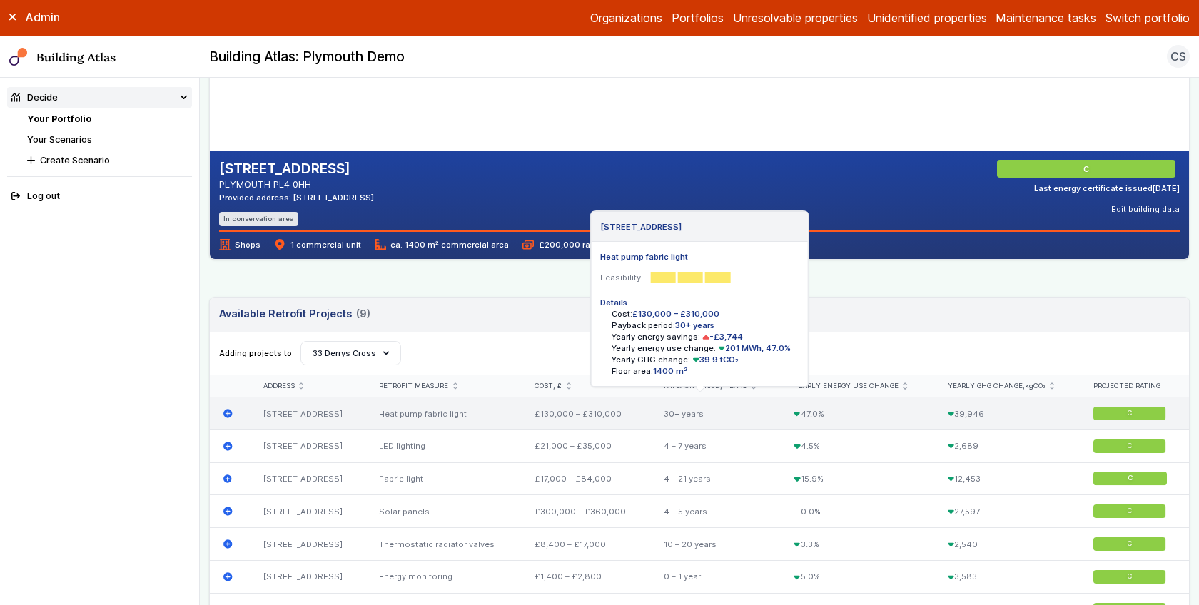
scroll to position [248, 0]
